Goal: Check status: Check status

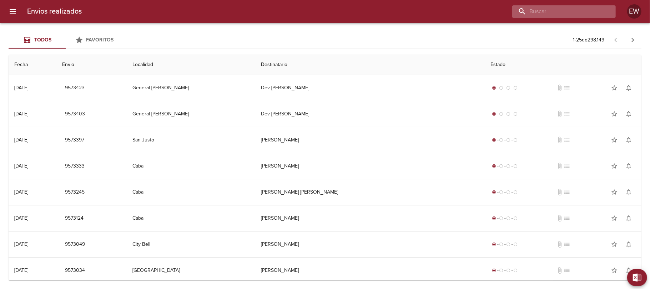
click at [598, 11] on input "buscar" at bounding box center [557, 11] width 91 height 12
paste input "[PERSON_NAME]"
type input "[PERSON_NAME]"
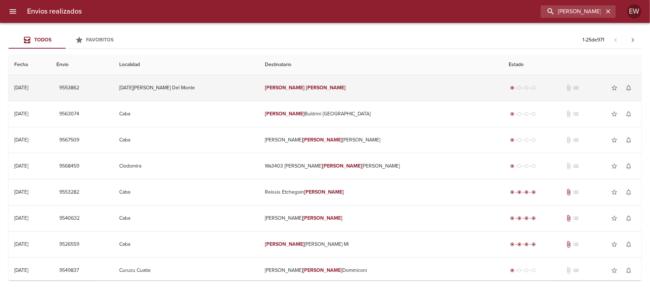
click at [368, 99] on td "[PERSON_NAME]" at bounding box center [381, 88] width 244 height 26
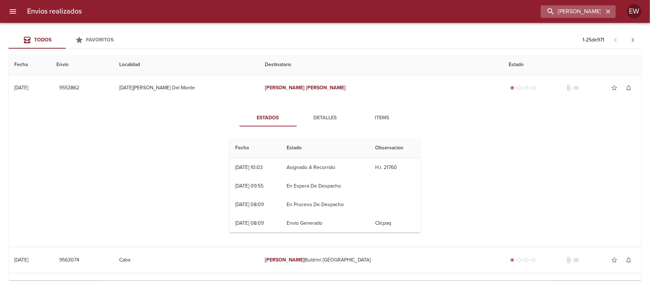
click at [611, 12] on icon "button" at bounding box center [608, 11] width 7 height 7
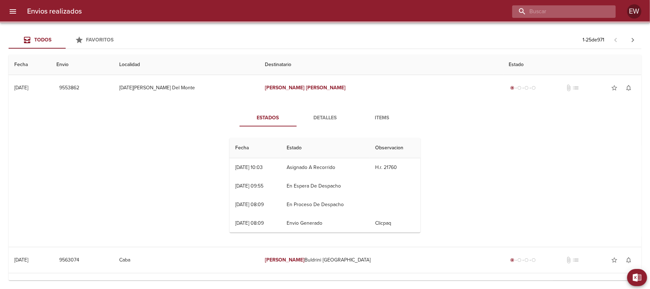
click at [586, 12] on input "buscar" at bounding box center [557, 11] width 91 height 12
paste input "[PERSON_NAME]"
type input "[PERSON_NAME]"
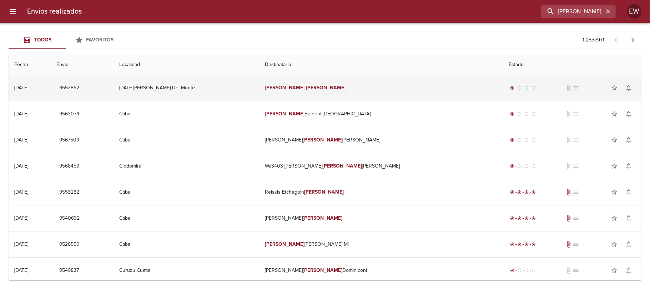
click at [373, 87] on td "[PERSON_NAME]" at bounding box center [381, 88] width 244 height 26
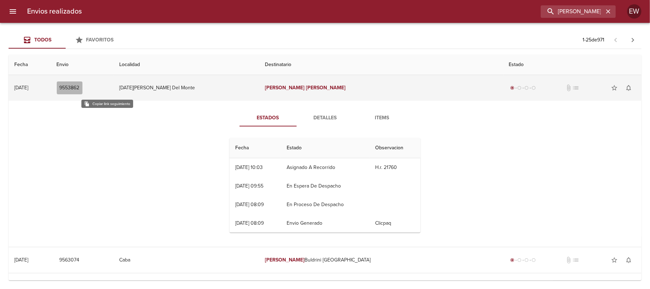
click at [80, 87] on span "9553862" at bounding box center [70, 88] width 20 height 9
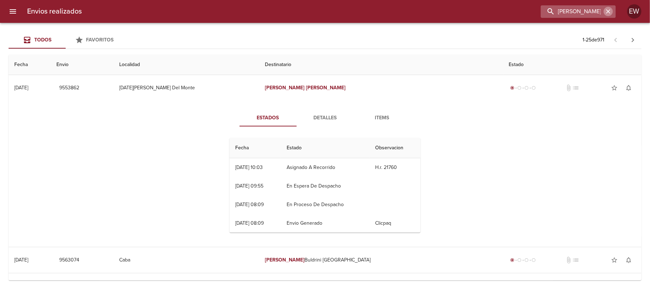
click at [610, 12] on icon "button" at bounding box center [608, 11] width 7 height 7
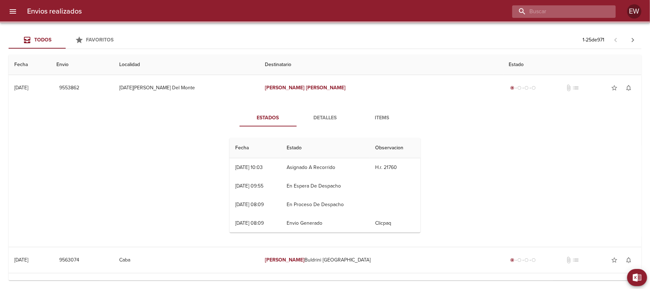
click at [593, 11] on input "buscar" at bounding box center [557, 11] width 91 height 12
paste input "[PERSON_NAME]"
type input "[PERSON_NAME]"
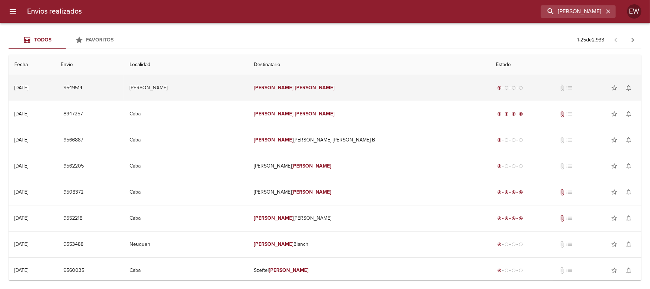
click at [248, 87] on td "[PERSON_NAME]" at bounding box center [186, 88] width 124 height 26
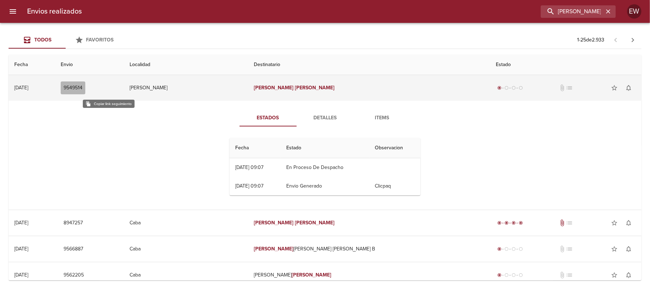
click at [82, 89] on span "9549514" at bounding box center [73, 88] width 19 height 9
